Goal: Information Seeking & Learning: Learn about a topic

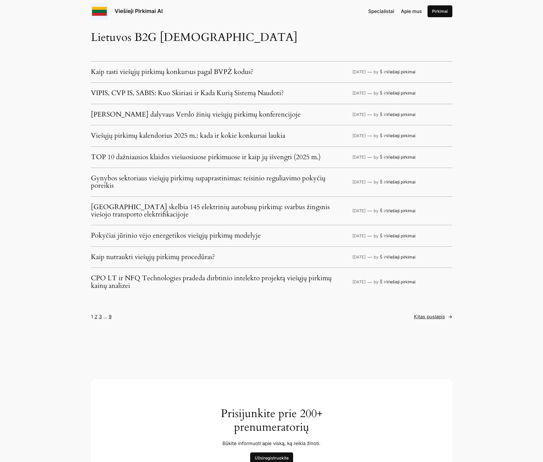
scroll to position [1583, 0]
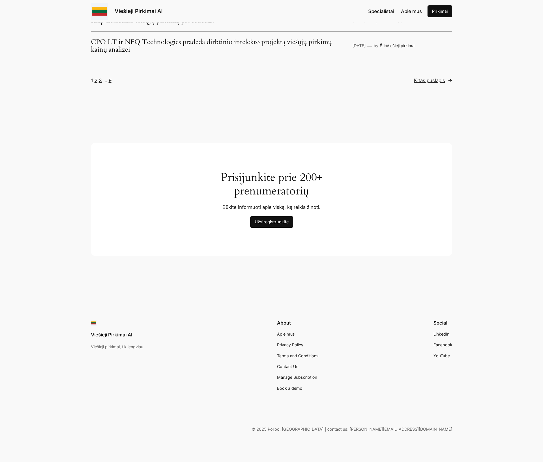
click at [284, 334] on span "Apie mus" at bounding box center [286, 334] width 18 height 5
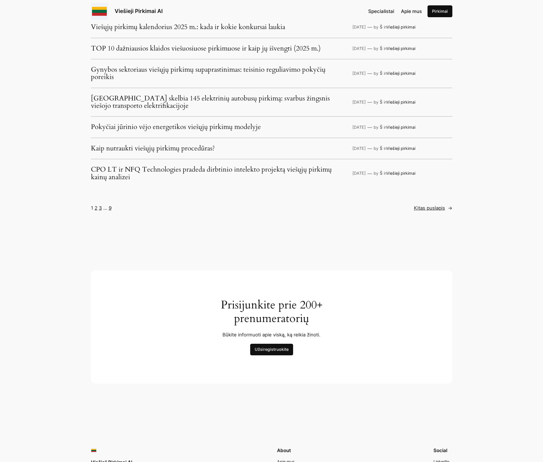
scroll to position [1583, 0]
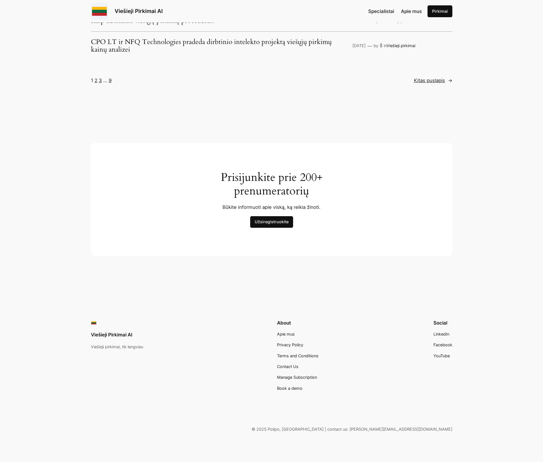
click at [99, 262] on div "Prisijunkite prie 200+ prenumeratorių Būkite informuoti apie viską, ką reikia ž…" at bounding box center [271, 200] width 543 height 172
